Goal: Information Seeking & Learning: Learn about a topic

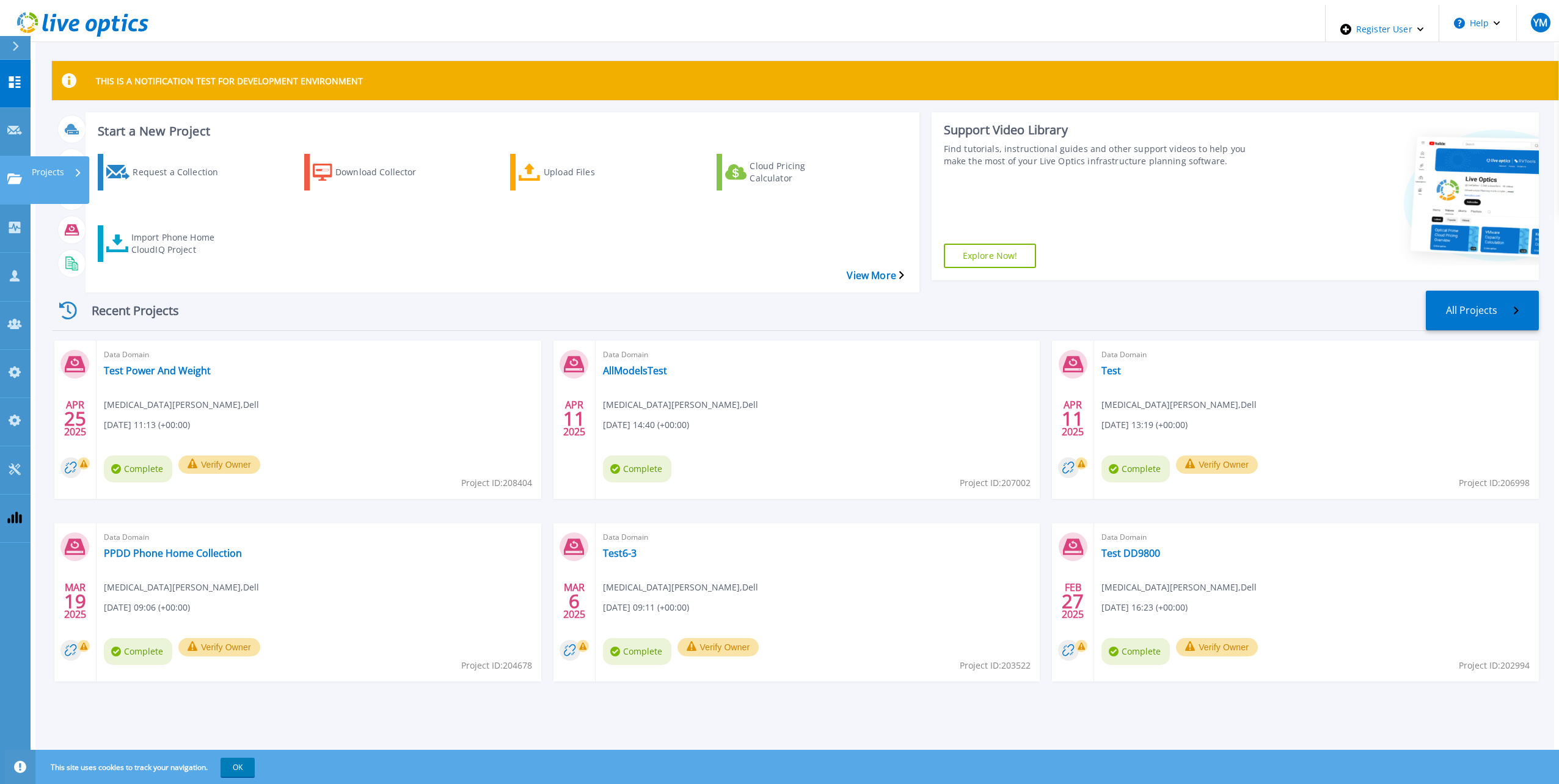
click at [19, 173] on icon at bounding box center [14, 178] width 15 height 11
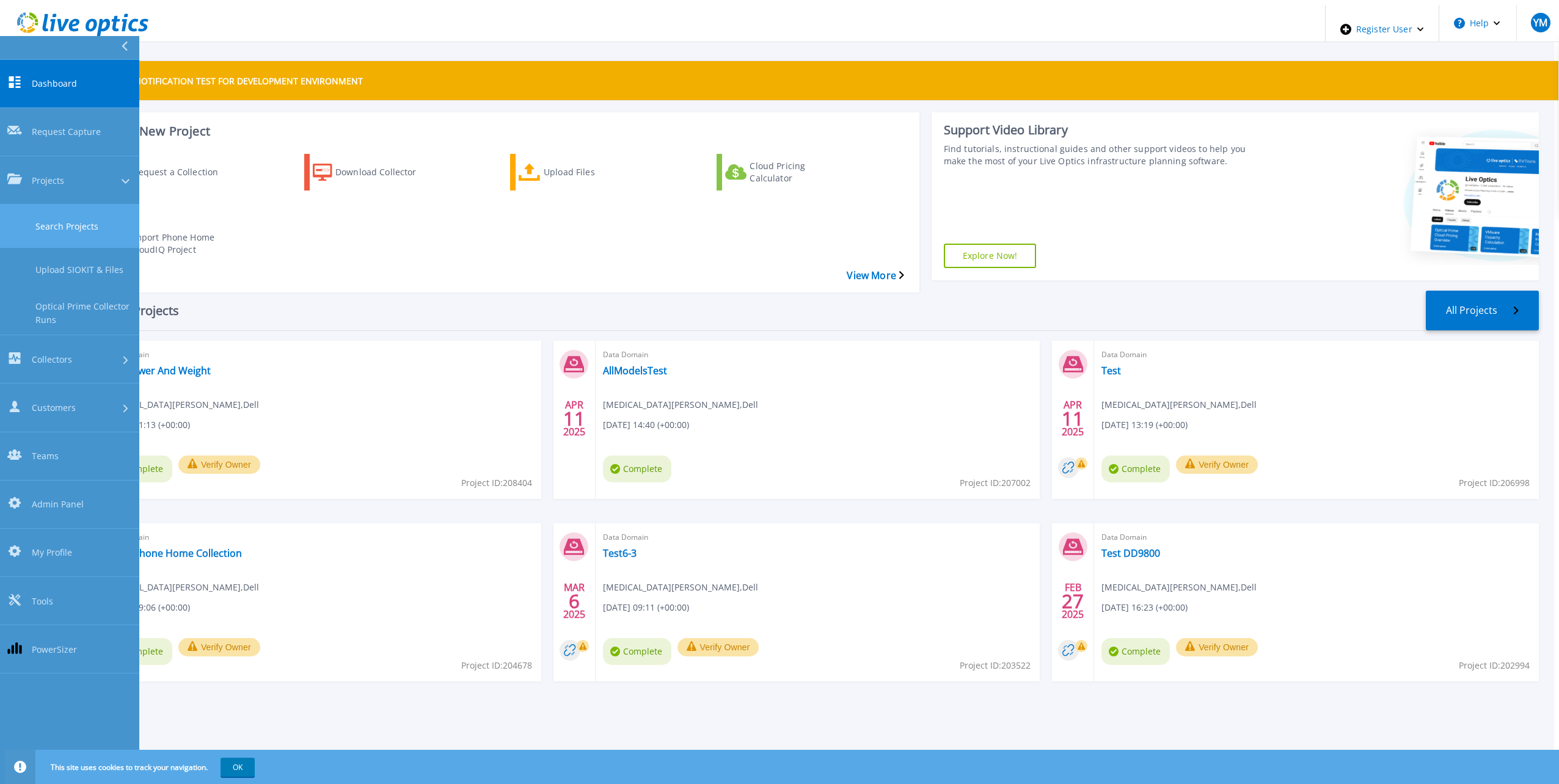
click at [62, 205] on link "Search Projects" at bounding box center [70, 226] width 139 height 43
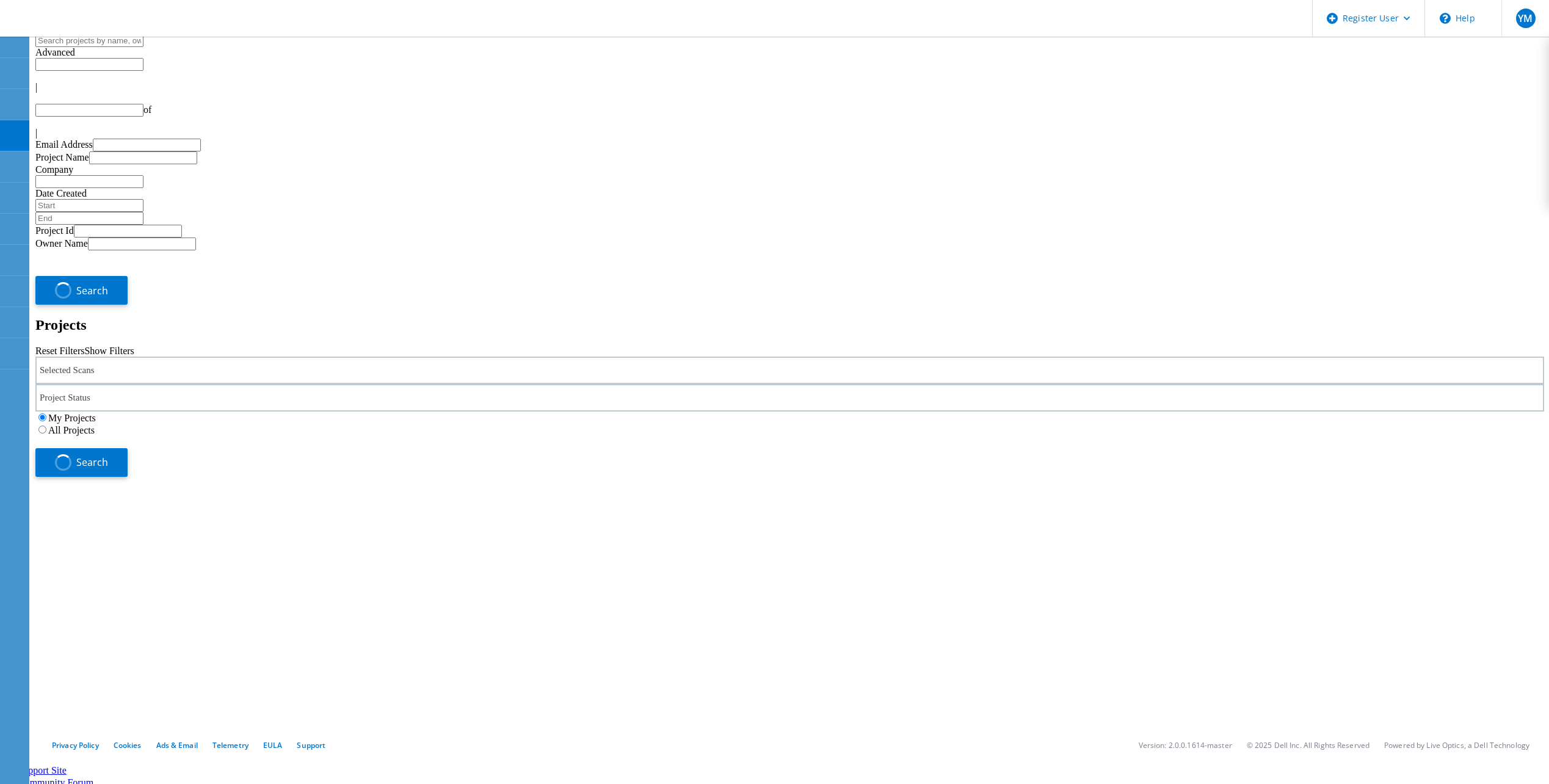
type input "1"
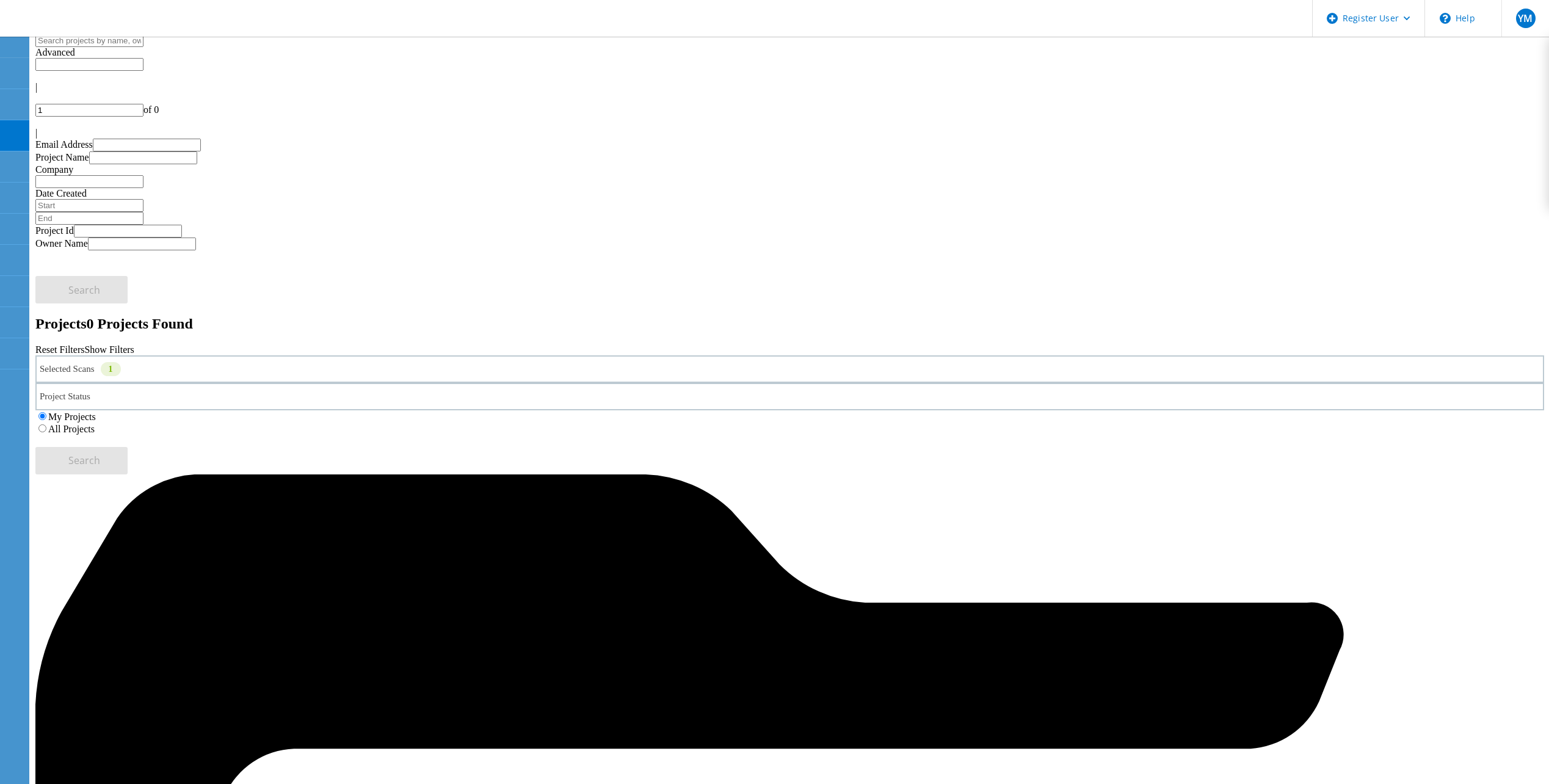
click at [144, 47] on input "text" at bounding box center [90, 41] width 108 height 13
paste input "202996"
type input "202996"
click at [95, 424] on label "All Projects" at bounding box center [71, 429] width 46 height 11
click at [46, 424] on input "All Projects" at bounding box center [42, 428] width 8 height 8
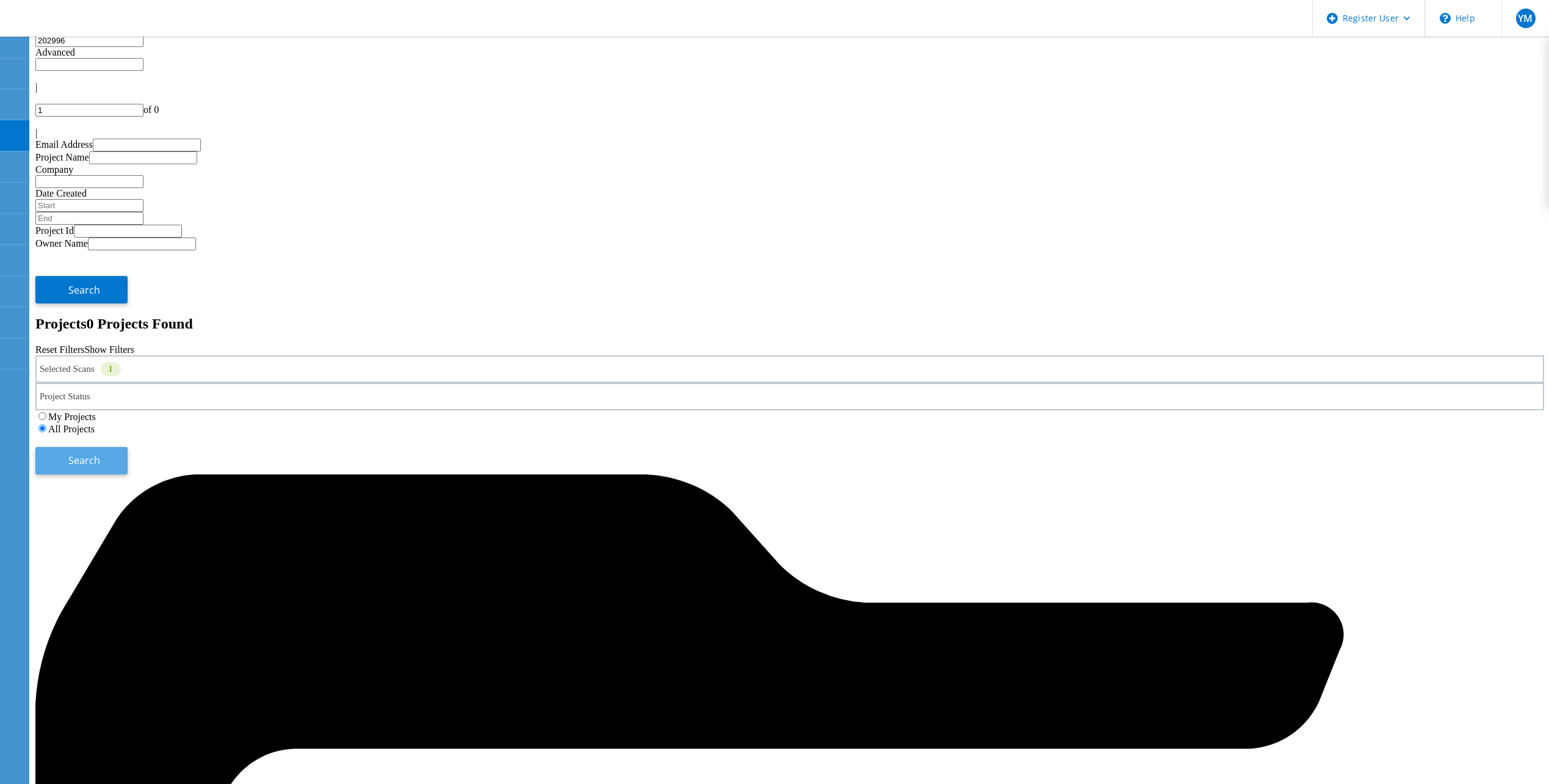
click at [128, 447] on button "Search" at bounding box center [82, 461] width 92 height 28
click at [124, 47] on input "202996" at bounding box center [90, 41] width 108 height 13
click at [205, 355] on div "Selected Scans 1" at bounding box center [790, 369] width 1509 height 28
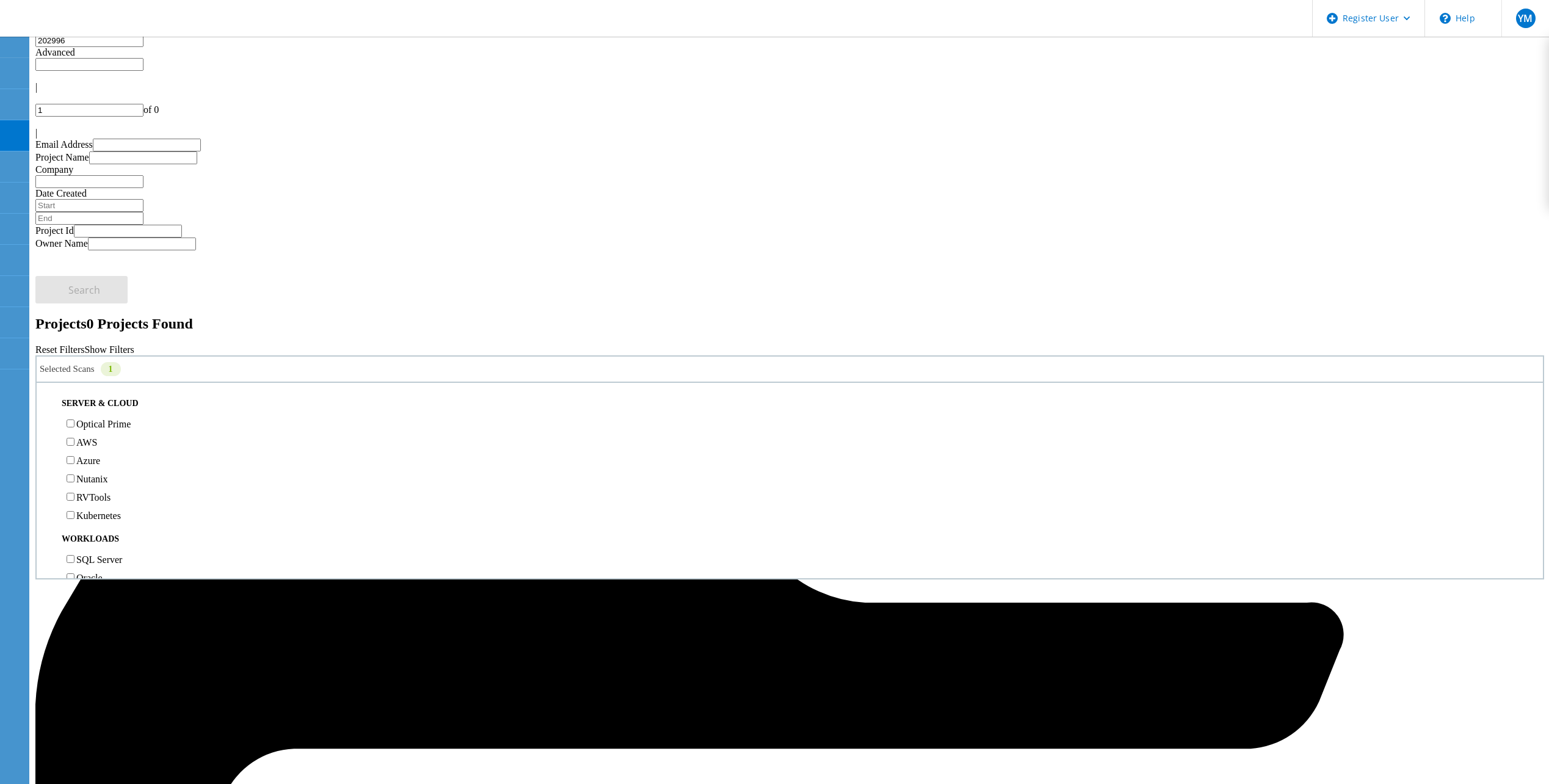
click at [131, 419] on label "Optical Prime" at bounding box center [103, 424] width 54 height 11
click at [75, 419] on input "Optical Prime" at bounding box center [70, 423] width 8 height 8
click at [107, 294] on label "Avamar" at bounding box center [91, 299] width 31 height 11
click at [75, 295] on input "Avamar" at bounding box center [70, 299] width 8 height 8
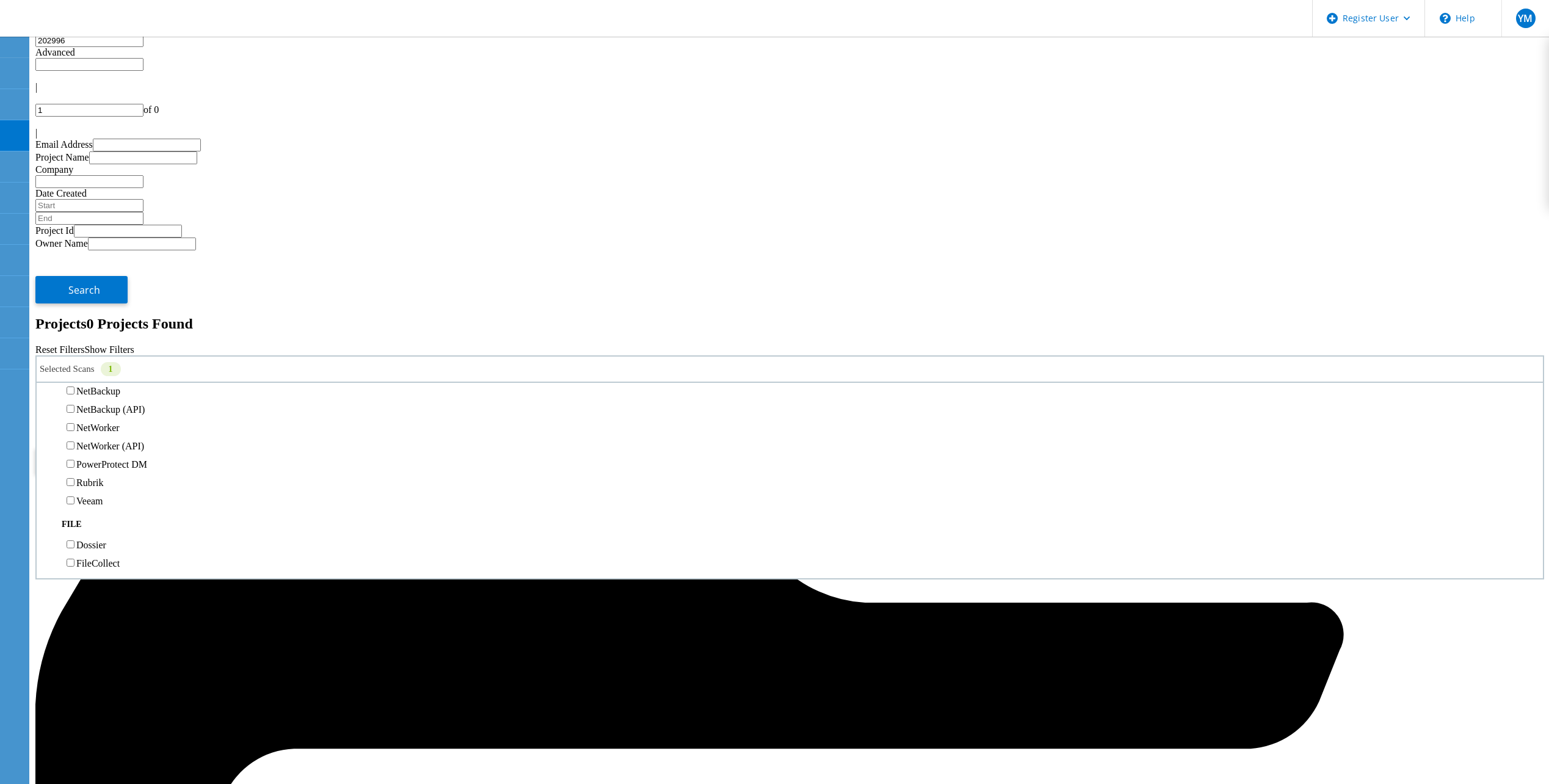
click at [128, 447] on button "Search" at bounding box center [82, 461] width 92 height 28
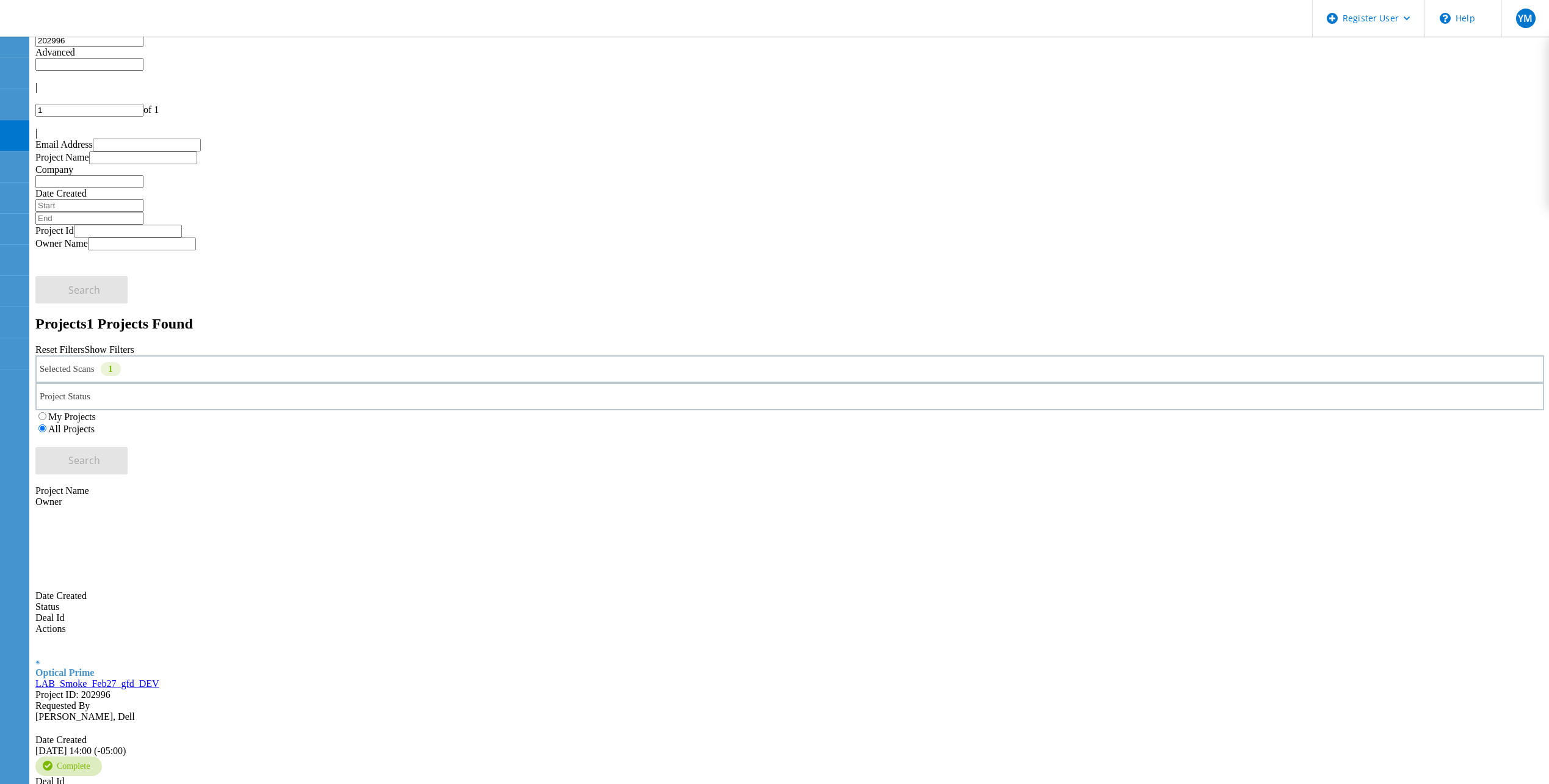
click at [159, 678] on link "LAB_Smoke_Feb27_gfd_DEV" at bounding box center [97, 683] width 124 height 11
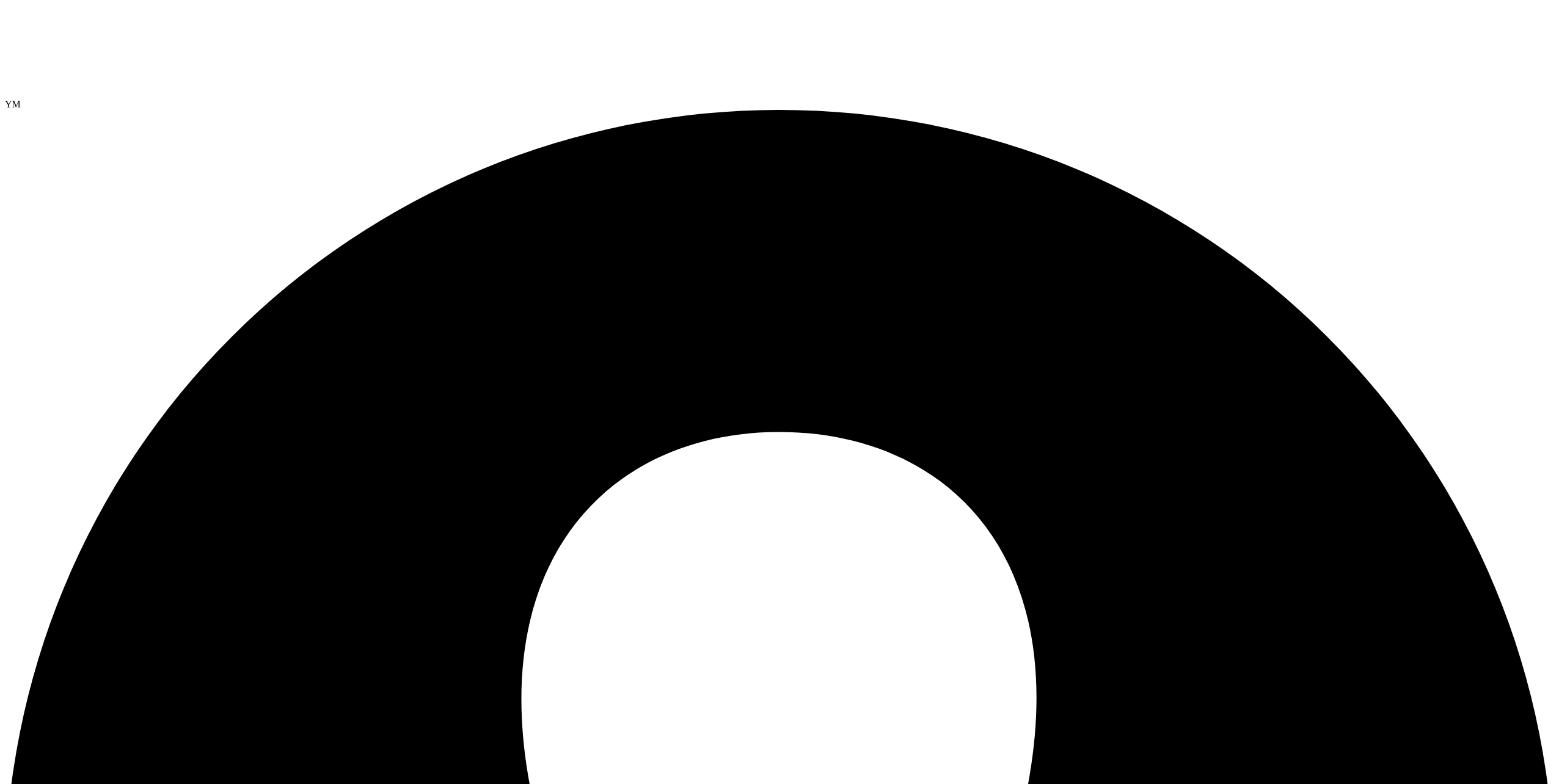
select select "USEast"
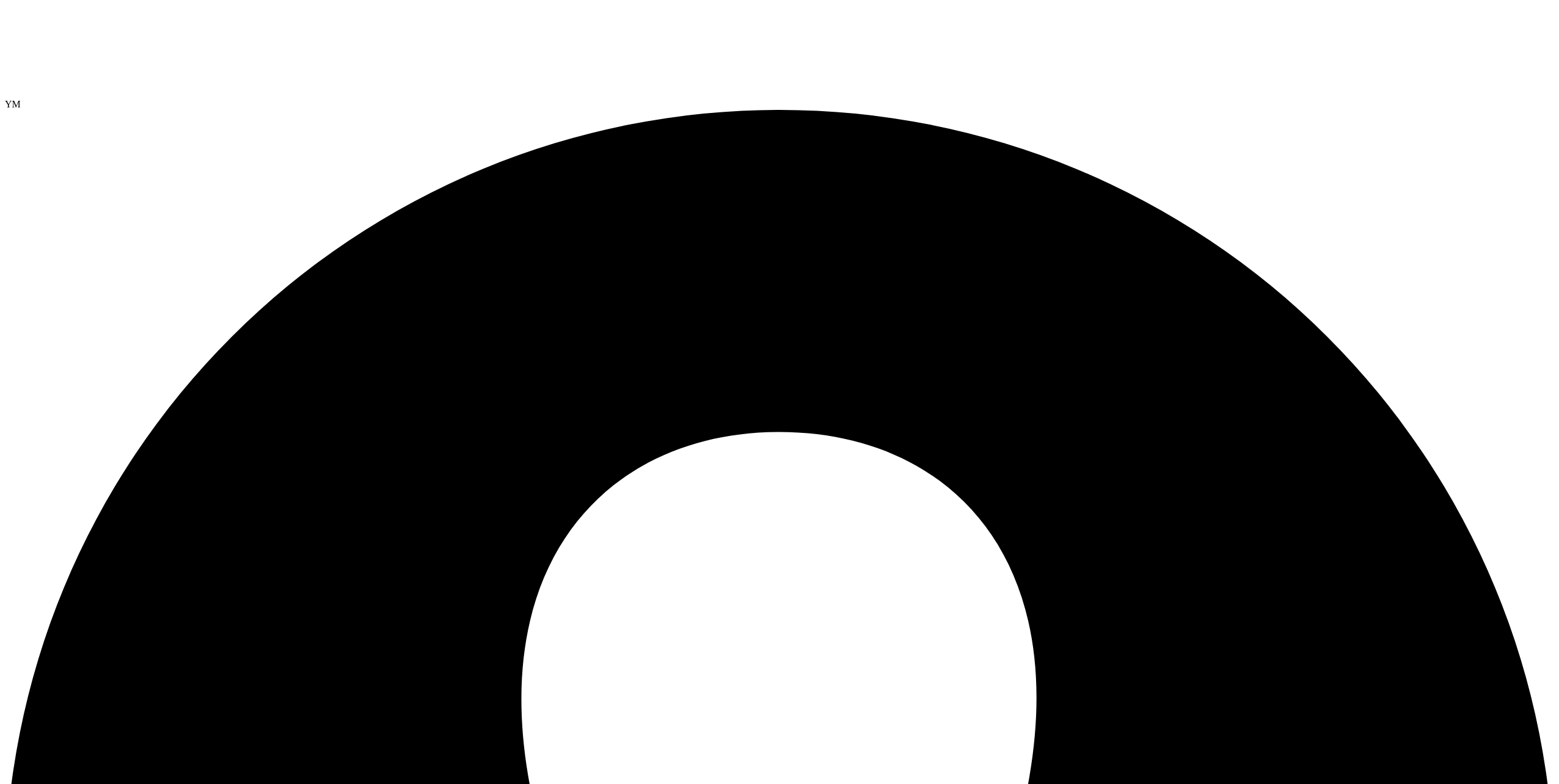
scroll to position [45, 0]
type input "3"
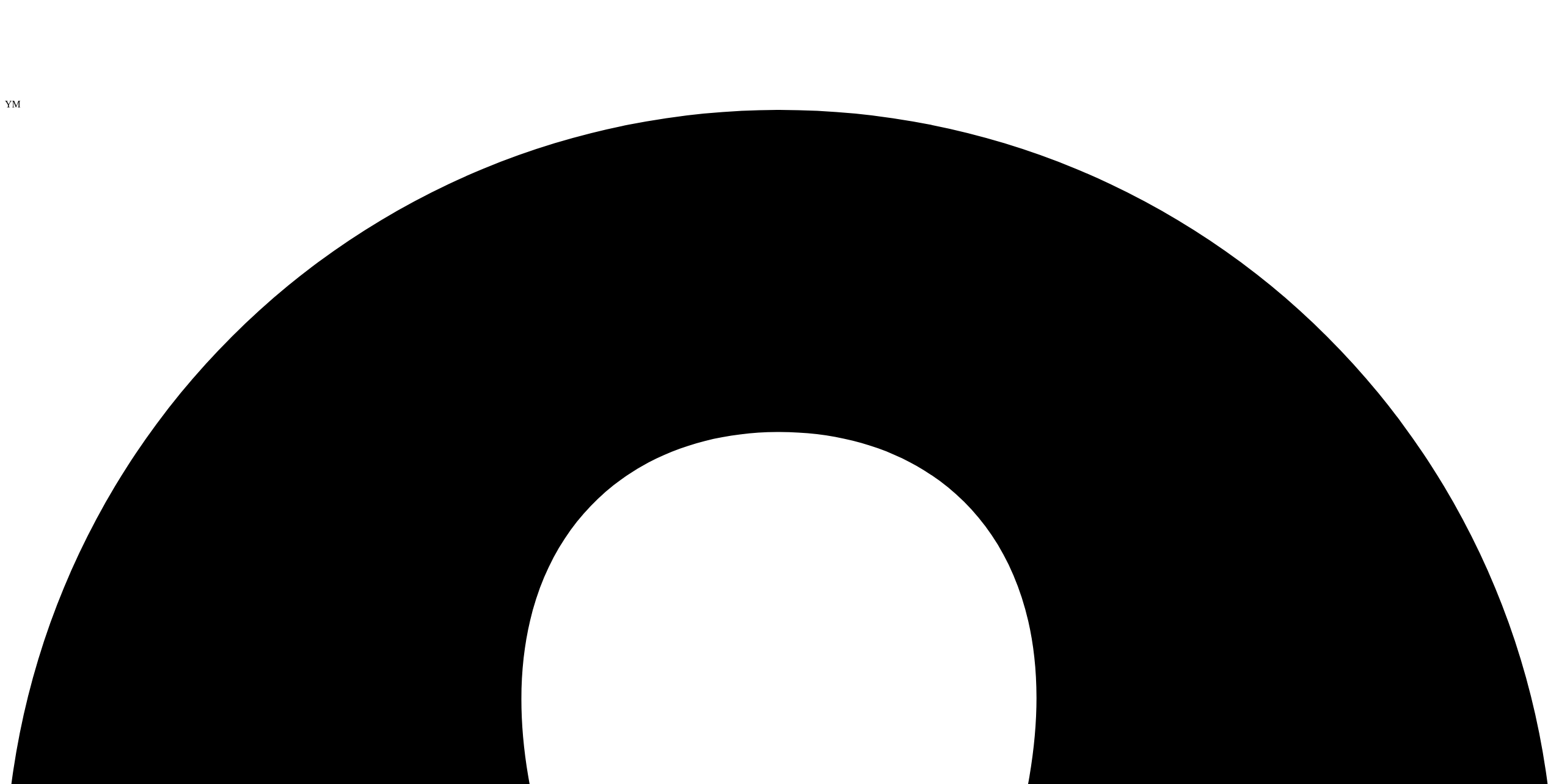
drag, startPoint x: 648, startPoint y: 139, endPoint x: 568, endPoint y: 140, distance: 80.0
